Goal: Task Accomplishment & Management: Complete application form

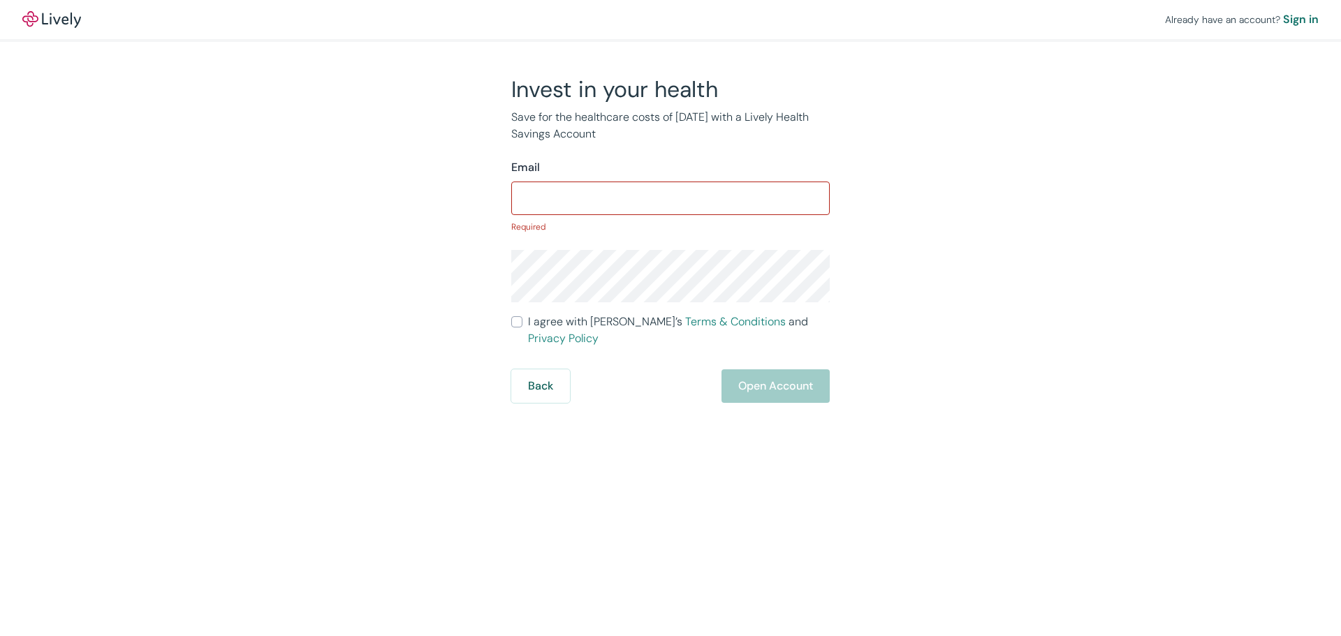
click at [660, 203] on input "Email" at bounding box center [670, 198] width 318 height 28
paste input "[EMAIL_ADDRESS][DOMAIN_NAME]"
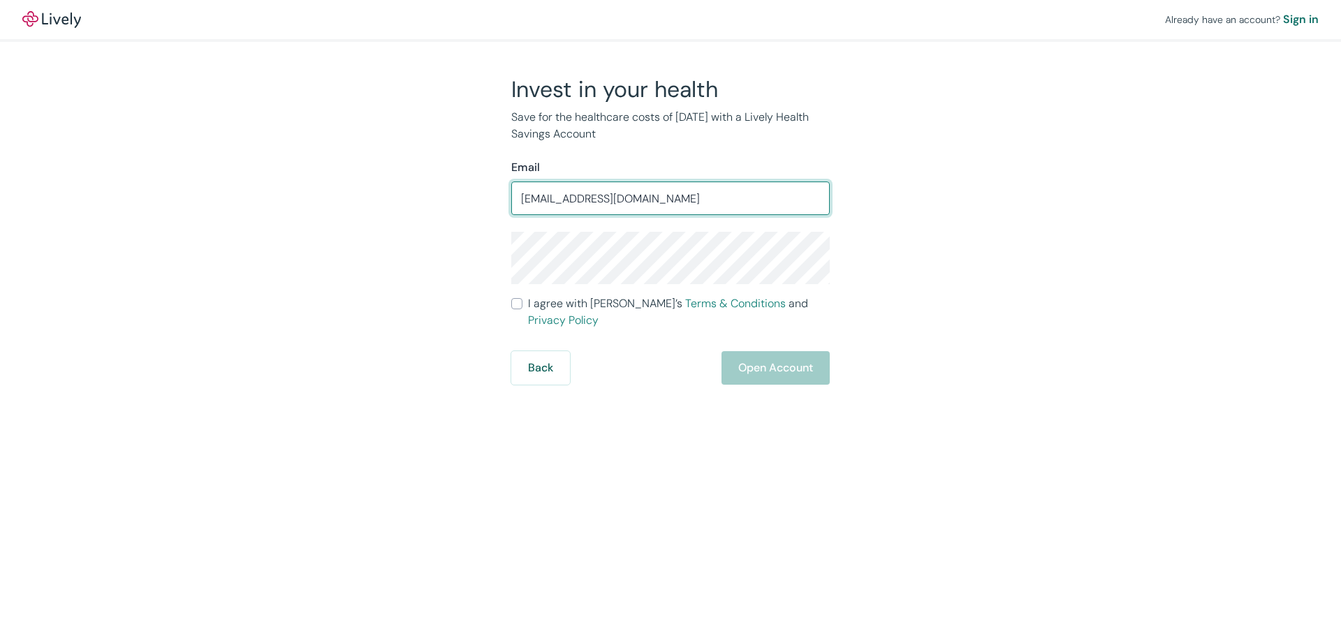
type input "[EMAIL_ADDRESS][DOMAIN_NAME]"
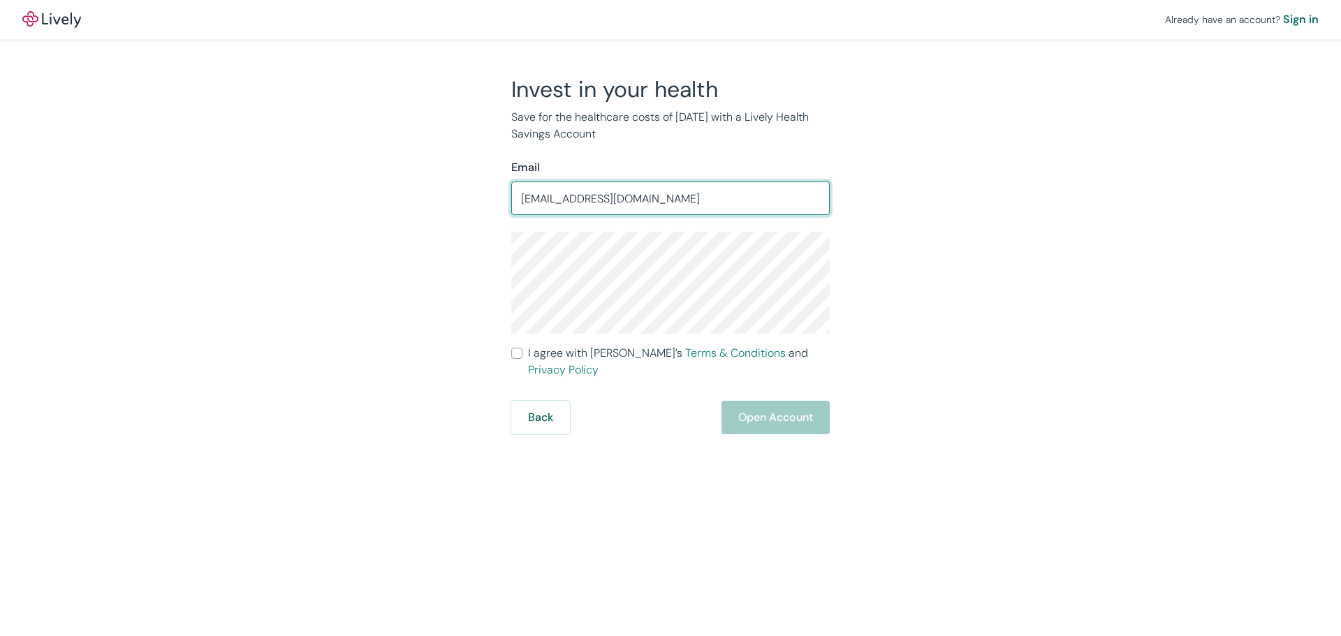
drag, startPoint x: 714, startPoint y: 199, endPoint x: 499, endPoint y: 191, distance: 215.2
click at [499, 191] on div "Invest in your health Save for the healthcare costs of [DATE] with a Lively Hea…" at bounding box center [661, 254] width 335 height 359
click at [523, 356] on label "I agree with Lively’s Terms & Conditions and Privacy Policy" at bounding box center [670, 362] width 318 height 34
click at [522, 356] on input "I agree with Lively’s Terms & Conditions and Privacy Policy" at bounding box center [516, 353] width 11 height 11
checkbox input "true"
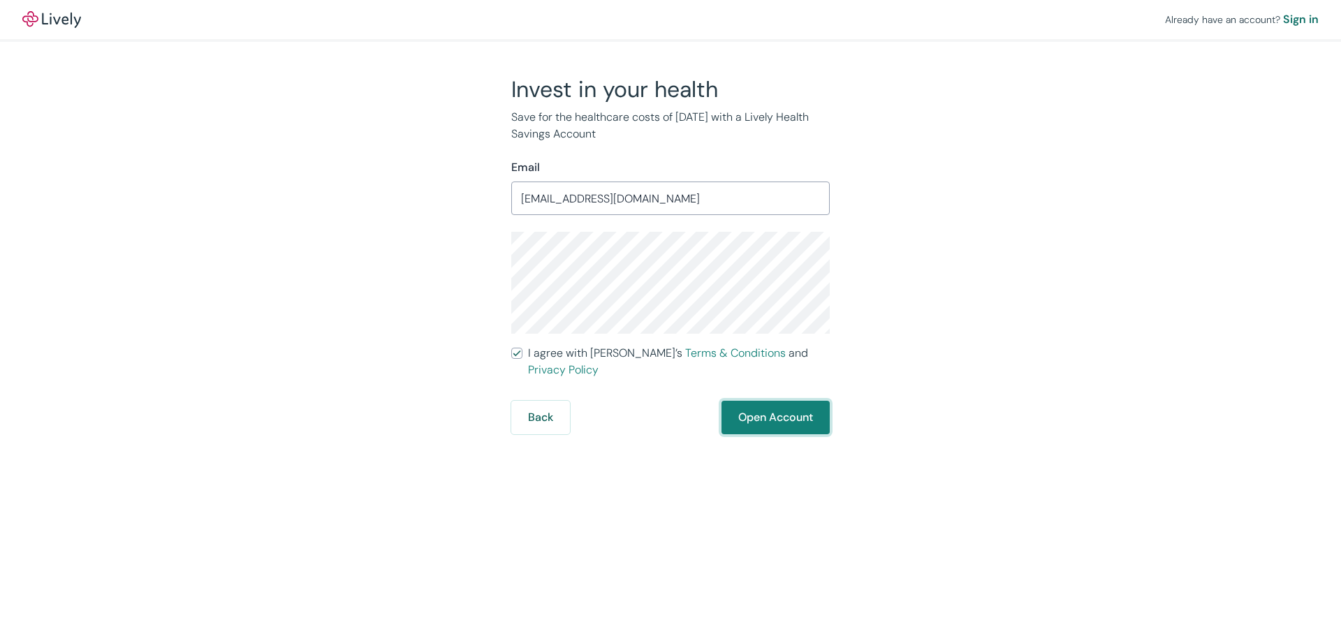
click at [773, 401] on button "Open Account" at bounding box center [775, 418] width 108 height 34
